Goal: Navigation & Orientation: Find specific page/section

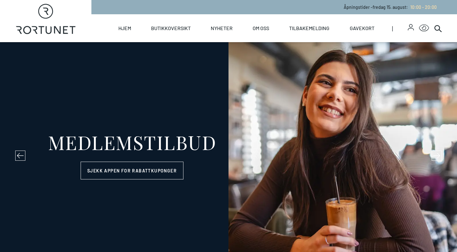
select select "NO"
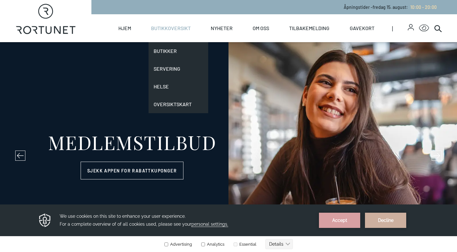
click at [164, 30] on link "Butikkoversikt" at bounding box center [171, 28] width 40 height 28
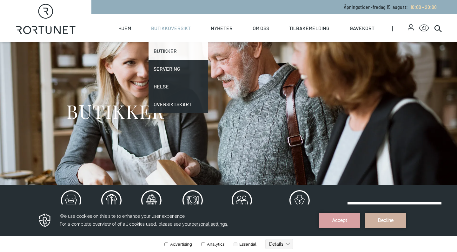
click at [164, 50] on link "Butikker" at bounding box center [179, 51] width 60 height 18
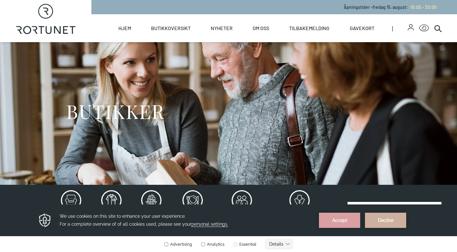
click at [336, 228] on div "We use cookies on this site to enhance your user experience. For a complete ove…" at bounding box center [228, 221] width 397 height 32
click at [334, 219] on button "Accept" at bounding box center [339, 220] width 41 height 15
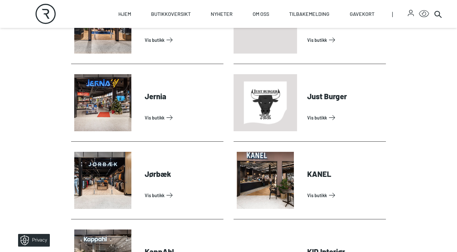
scroll to position [625, 0]
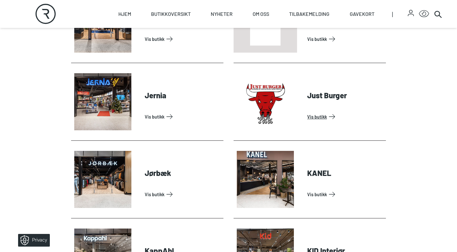
click at [320, 117] on link "Vis butikk" at bounding box center [345, 117] width 76 height 10
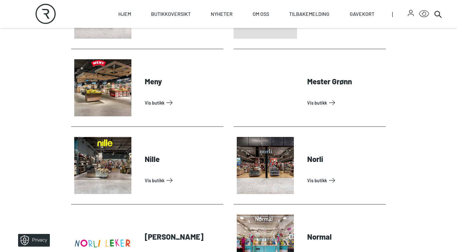
scroll to position [1120, 0]
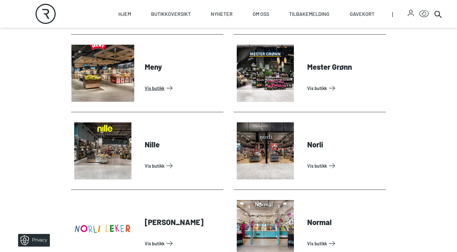
click at [164, 90] on link "Vis butikk" at bounding box center [183, 88] width 76 height 10
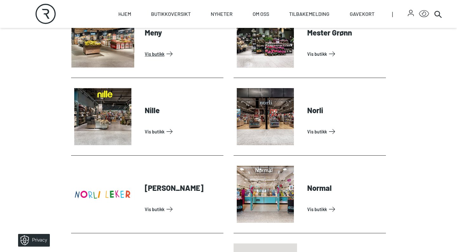
scroll to position [1135, 0]
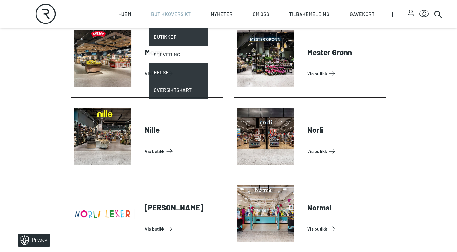
click at [162, 52] on link "Servering" at bounding box center [179, 55] width 60 height 18
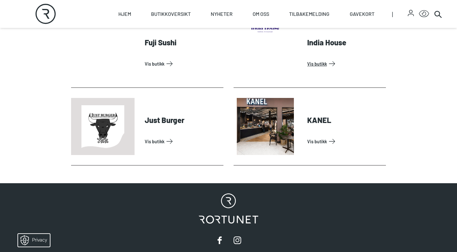
scroll to position [290, 0]
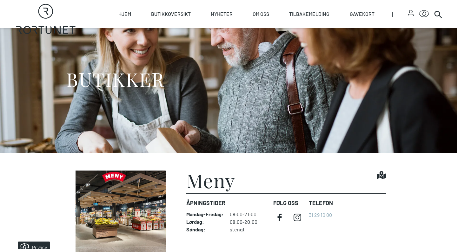
scroll to position [131, 0]
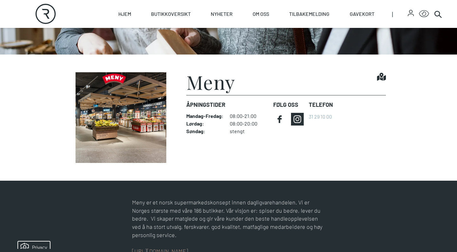
click at [300, 120] on icon at bounding box center [297, 119] width 13 height 13
